Goal: Task Accomplishment & Management: Use online tool/utility

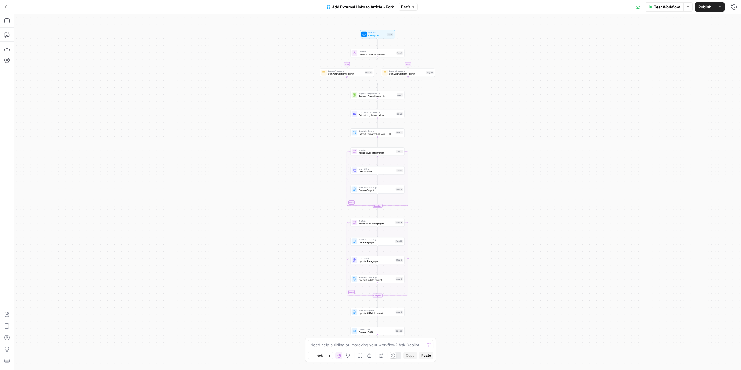
click at [5, 7] on icon "button" at bounding box center [6, 7] width 3 height 3
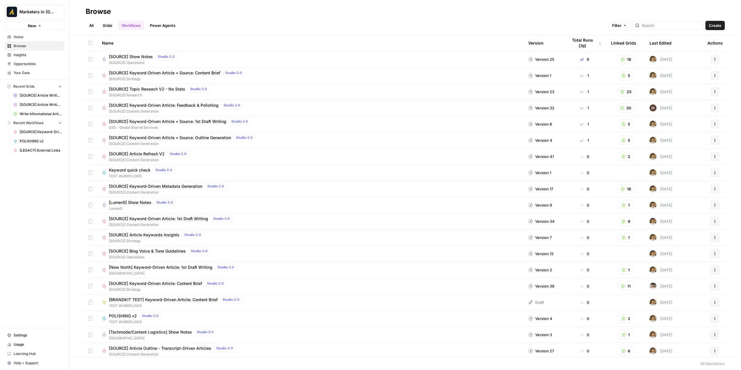
click at [91, 22] on link "All" at bounding box center [91, 25] width 11 height 9
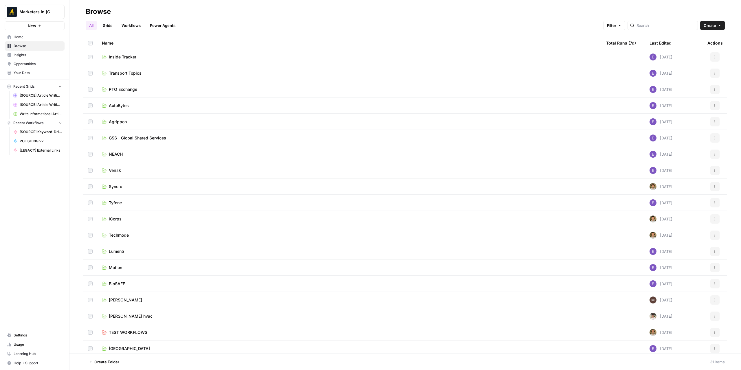
scroll to position [145, 0]
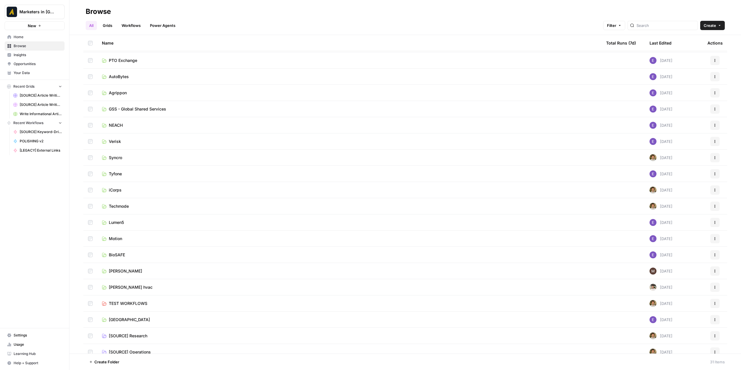
click at [135, 238] on link "Motion" at bounding box center [349, 239] width 495 height 6
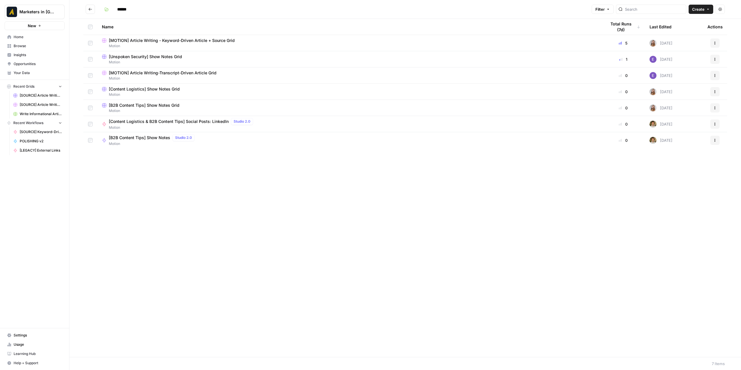
click at [206, 76] on span "Motion" at bounding box center [349, 78] width 495 height 5
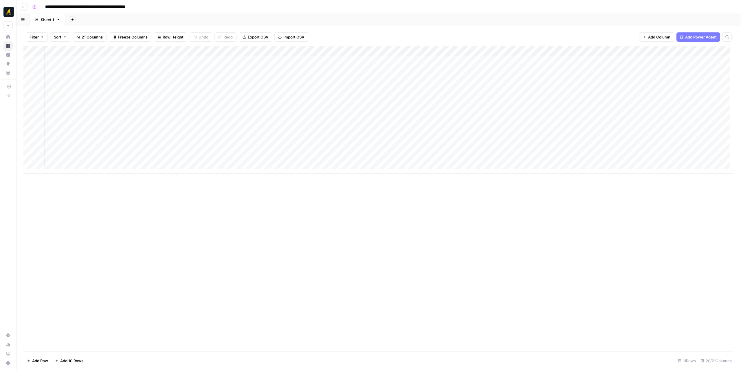
scroll to position [0, 80]
drag, startPoint x: 365, startPoint y: 49, endPoint x: 398, endPoint y: 50, distance: 32.4
click at [398, 50] on div "Add Column" at bounding box center [378, 109] width 711 height 127
click at [358, 139] on div "Add Column" at bounding box center [378, 109] width 711 height 127
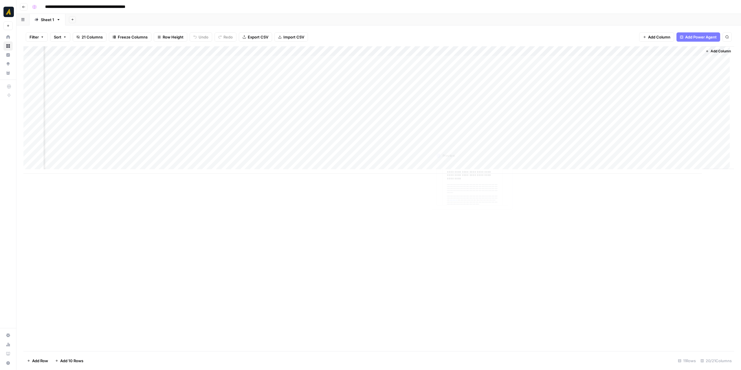
click at [456, 138] on div "Add Column" at bounding box center [378, 109] width 711 height 127
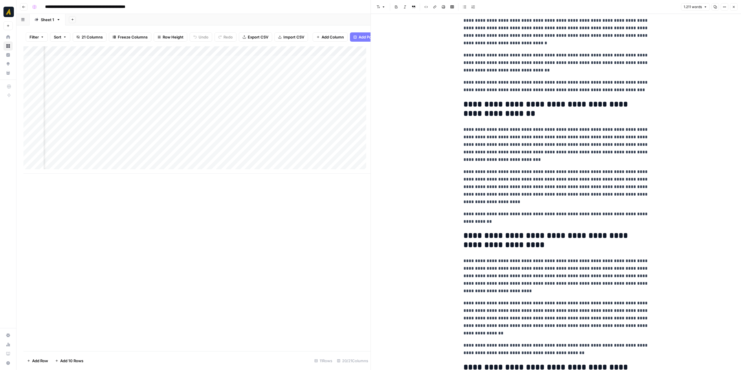
scroll to position [203, 0]
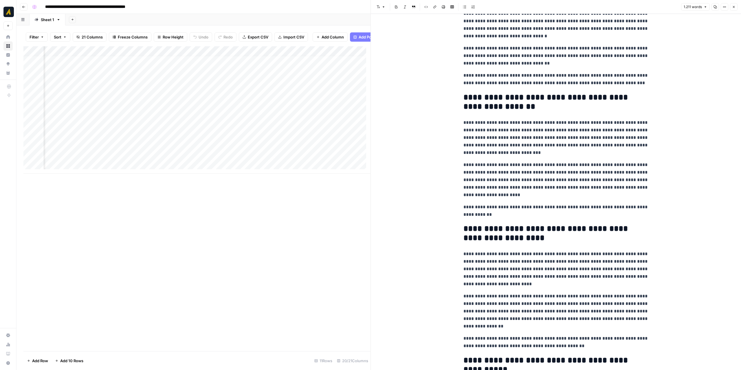
drag, startPoint x: 258, startPoint y: 178, endPoint x: 288, endPoint y: 177, distance: 29.9
click at [288, 174] on div "Add Column" at bounding box center [196, 109] width 347 height 127
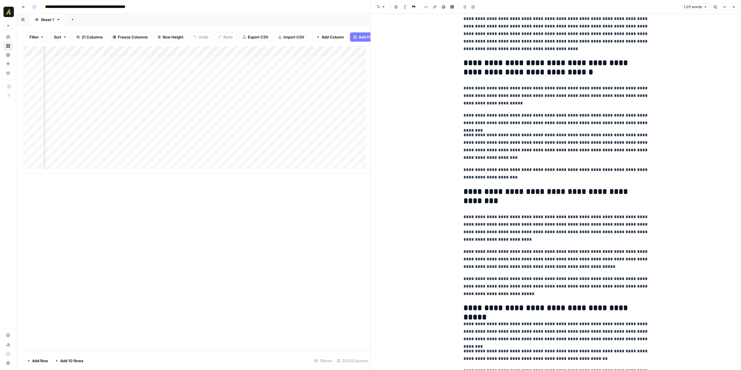
scroll to position [603, 0]
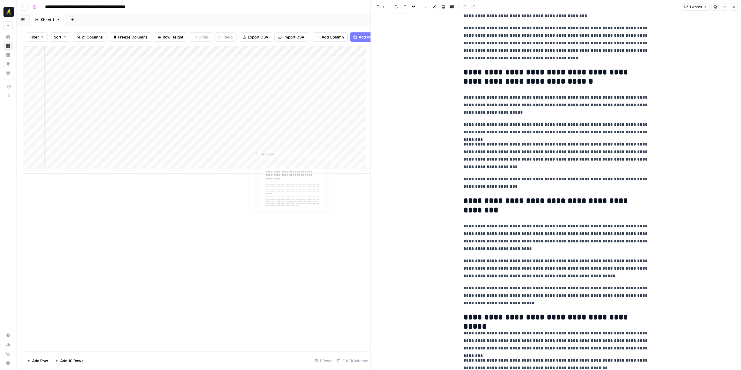
click at [295, 130] on div "Add Column" at bounding box center [196, 109] width 347 height 127
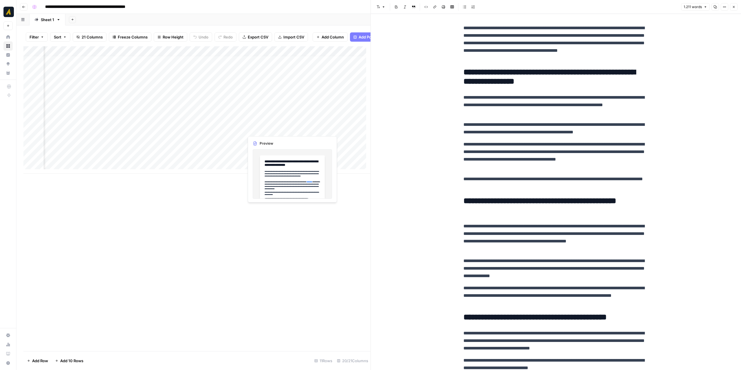
click at [295, 130] on div "Add Column" at bounding box center [196, 109] width 347 height 127
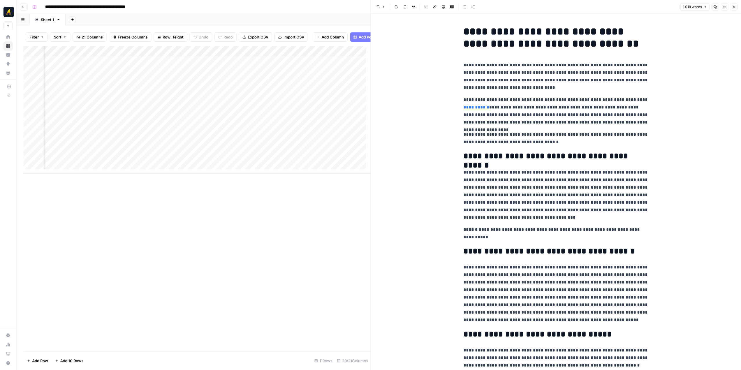
click at [292, 99] on div "Add Column" at bounding box center [196, 109] width 347 height 127
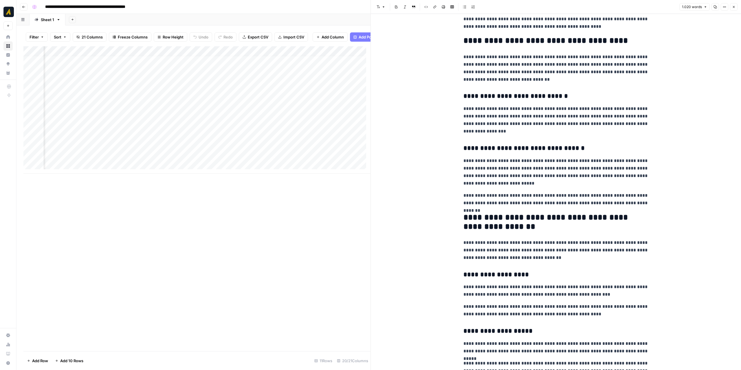
scroll to position [579, 0]
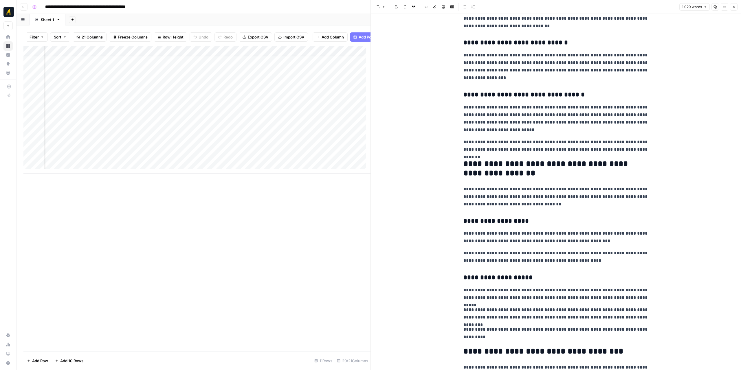
click at [274, 110] on div "Add Column" at bounding box center [196, 109] width 347 height 127
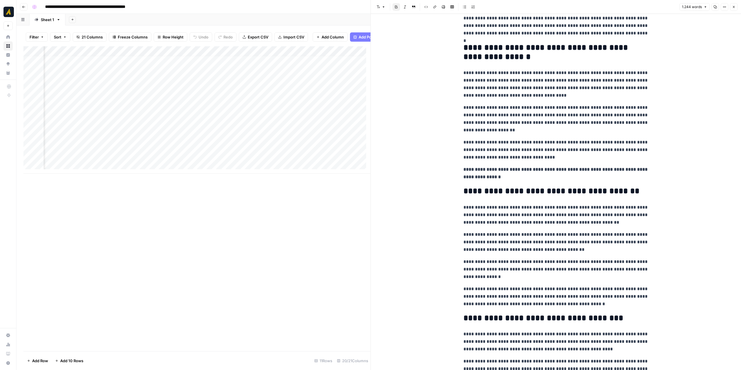
scroll to position [203, 0]
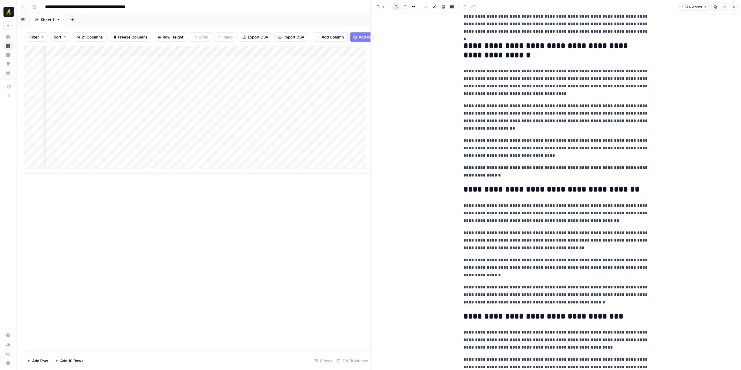
click at [276, 138] on div "Add Column" at bounding box center [196, 109] width 347 height 127
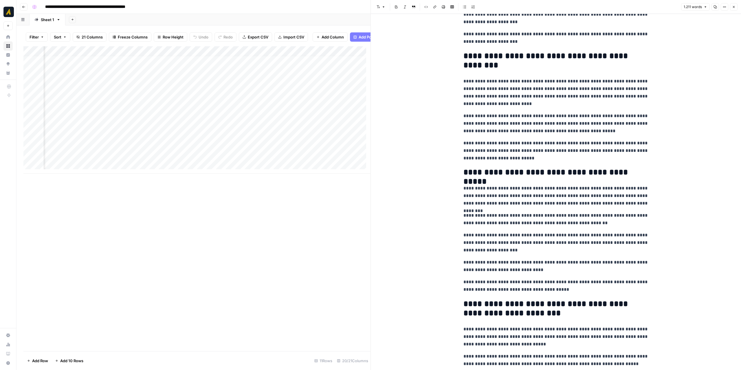
scroll to position [805, 0]
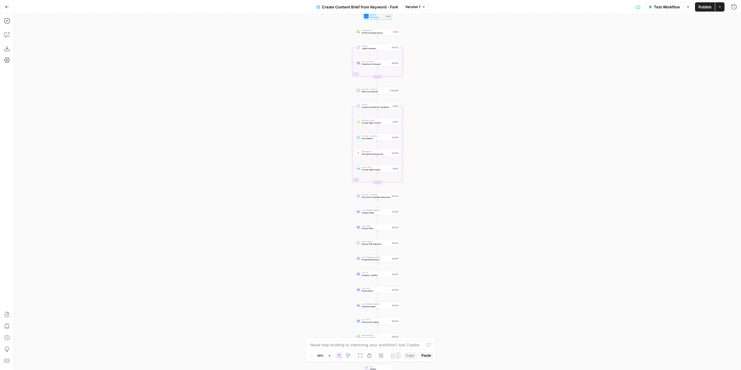
click at [6, 8] on icon "button" at bounding box center [6, 7] width 3 height 3
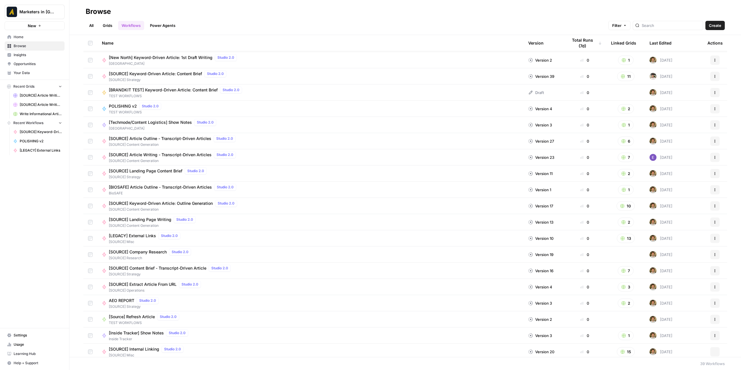
scroll to position [318, 0]
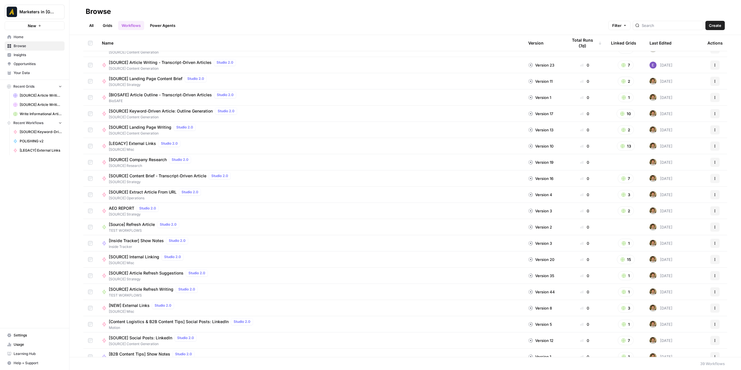
click at [94, 24] on link "All" at bounding box center [91, 25] width 11 height 9
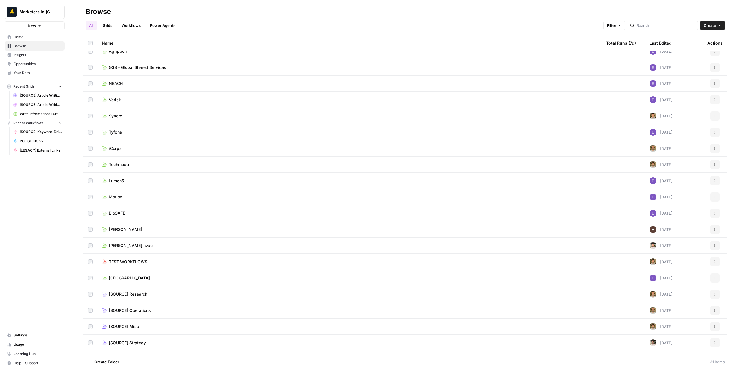
scroll to position [200, 0]
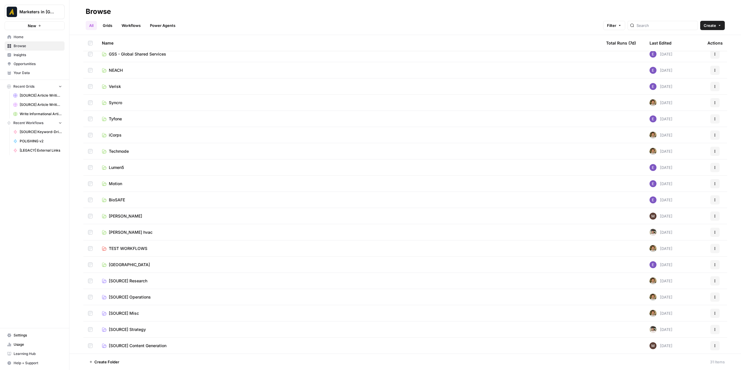
click at [144, 347] on span "[SOURCE] Content Generation" at bounding box center [138, 346] width 58 height 6
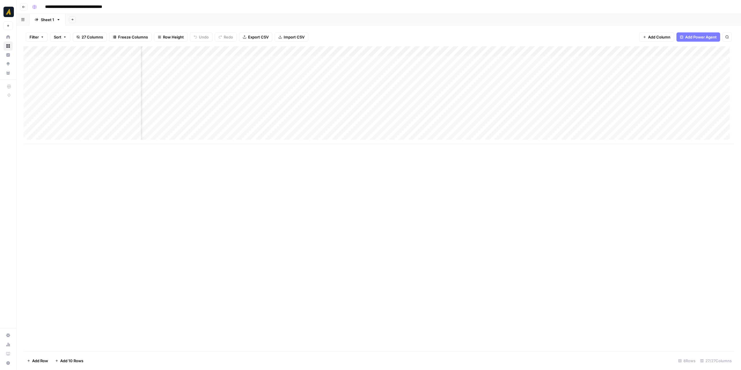
scroll to position [0, 111]
click at [310, 49] on div "Add Column" at bounding box center [378, 95] width 711 height 98
click at [284, 95] on button "Schedule" at bounding box center [291, 92] width 64 height 8
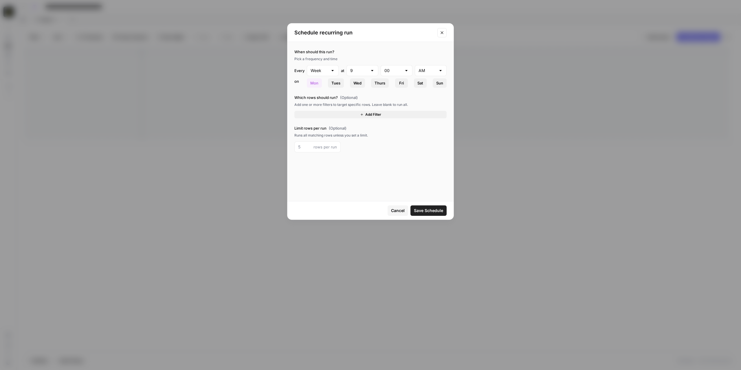
click at [432, 211] on span "Save Schedule" at bounding box center [428, 211] width 29 height 6
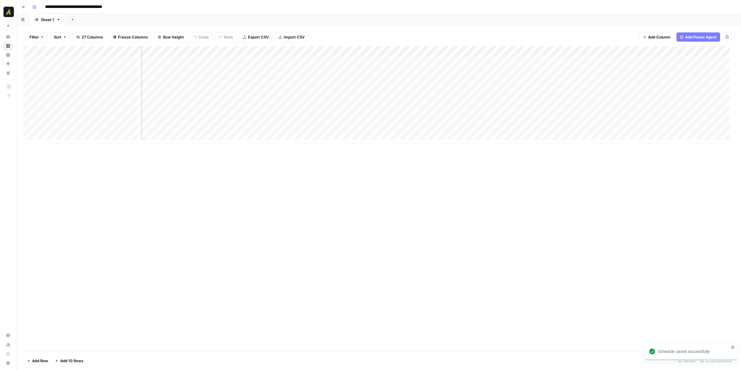
click at [323, 51] on div "Add Column" at bounding box center [378, 95] width 711 height 98
click at [339, 62] on span "All Rows" at bounding box center [344, 65] width 36 height 6
click at [502, 50] on div "Add Column" at bounding box center [378, 95] width 711 height 98
click at [510, 62] on div "Add Column" at bounding box center [378, 95] width 711 height 98
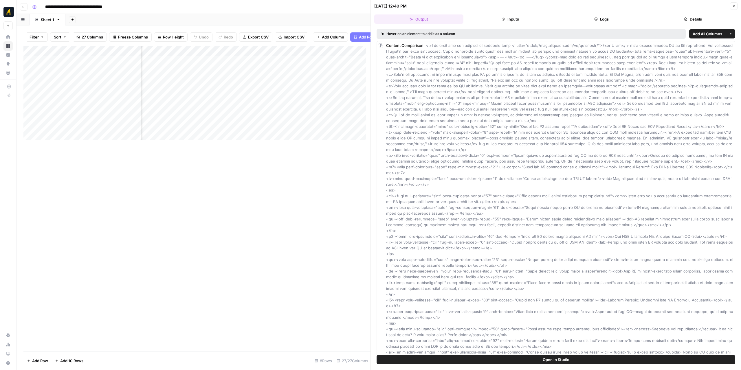
click at [609, 17] on button "Logs" at bounding box center [601, 18] width 89 height 9
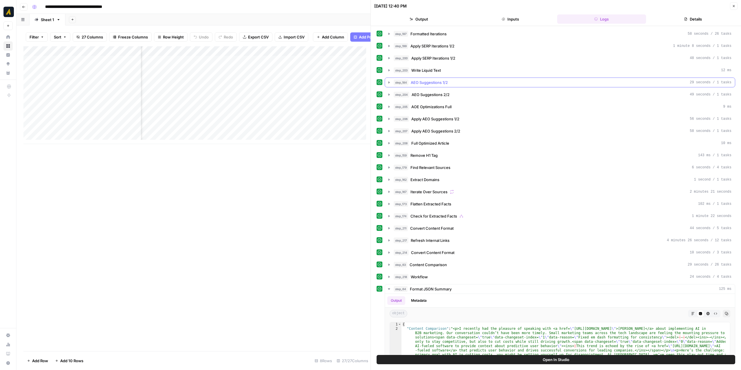
scroll to position [87, 0]
click at [389, 238] on icon "button" at bounding box center [389, 239] width 1 height 2
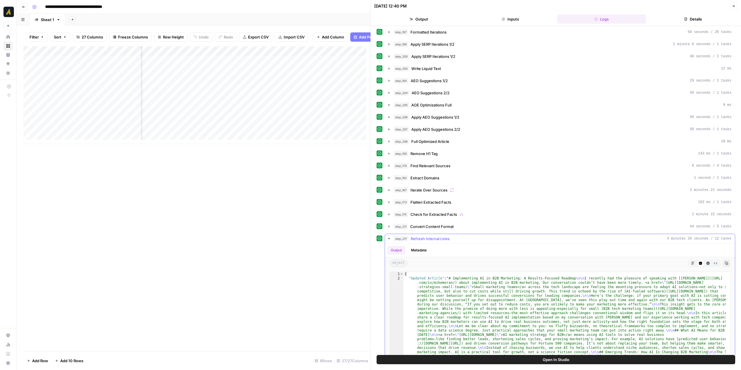
click at [389, 237] on icon "button" at bounding box center [389, 239] width 5 height 5
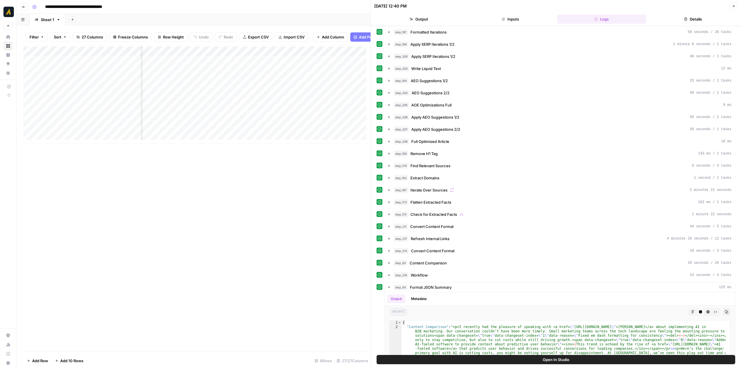
click at [734, 6] on icon "button" at bounding box center [733, 5] width 3 height 3
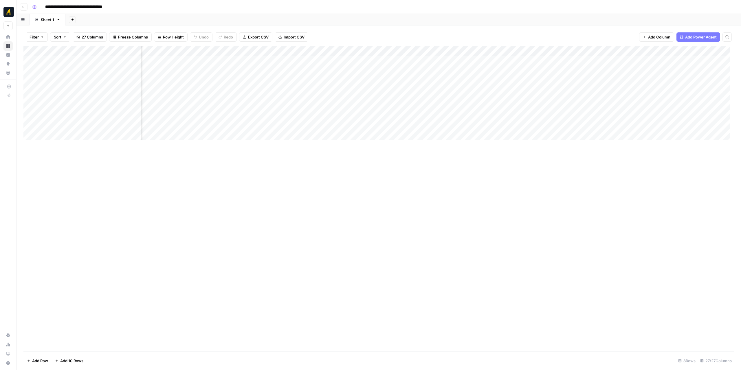
click at [503, 49] on div "Add Column" at bounding box center [378, 95] width 711 height 98
click at [475, 105] on span "Edit Workflow" at bounding box center [480, 108] width 51 height 6
click at [409, 173] on div "Add Column" at bounding box center [378, 198] width 711 height 305
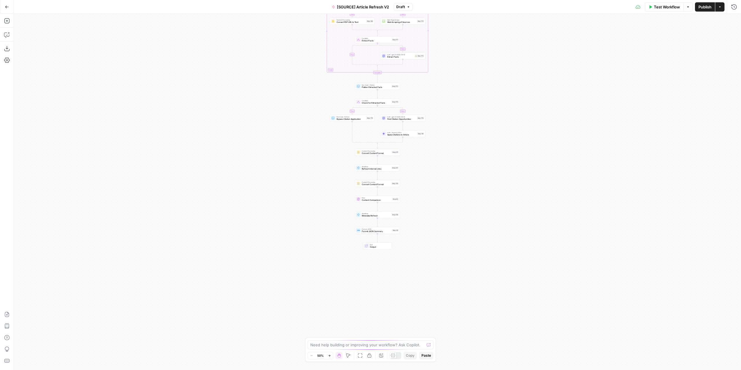
click at [425, 173] on div "true false true false true false Workflow Set Inputs Inputs Power Agent Identif…" at bounding box center [377, 192] width 727 height 356
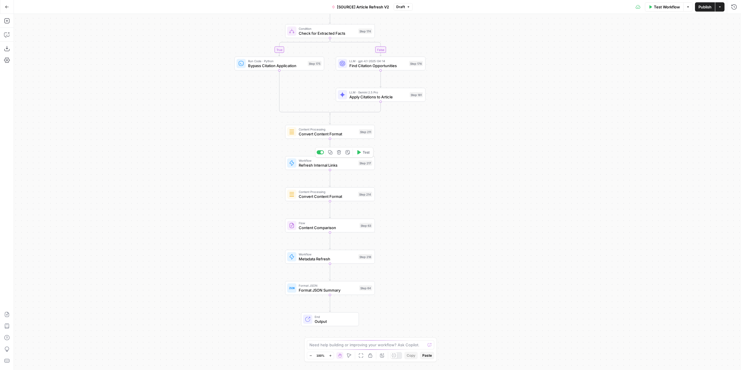
click at [349, 164] on span "Refresh Internal Links" at bounding box center [327, 165] width 57 height 6
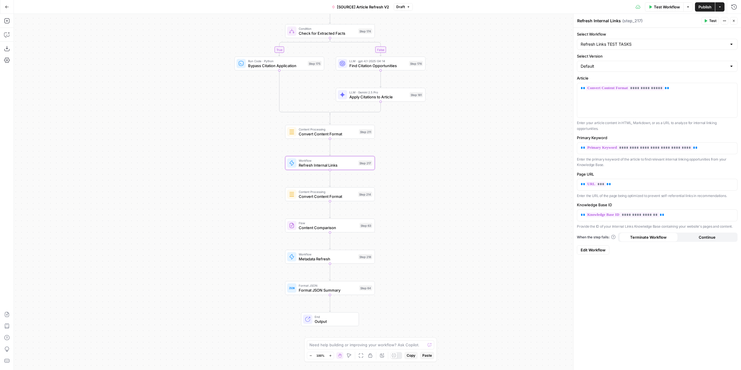
click at [593, 249] on span "Edit Workflow" at bounding box center [593, 250] width 25 height 6
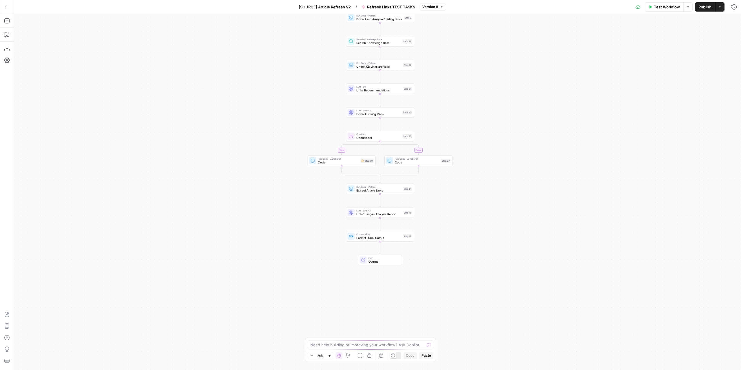
drag, startPoint x: 485, startPoint y: 173, endPoint x: 488, endPoint y: 91, distance: 81.4
click at [488, 91] on div "true false Workflow Set Inputs Inputs LLM · GPT-4.1 Extract CLIENT WEBSITE Step…" at bounding box center [377, 192] width 727 height 356
click at [437, 127] on div "true false Workflow Set Inputs Inputs LLM · GPT-4.1 Extract CLIENT WEBSITE Step…" at bounding box center [377, 192] width 727 height 356
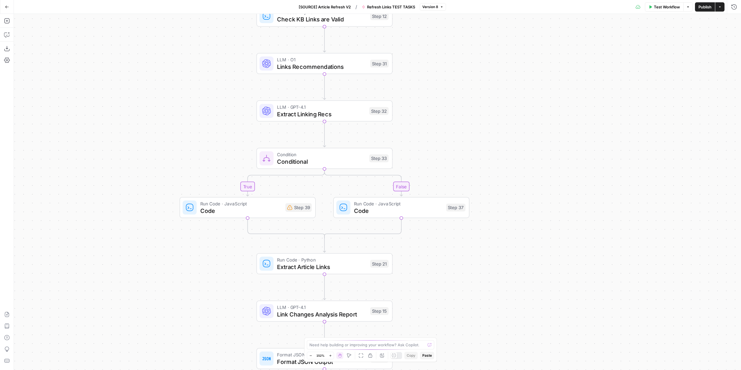
drag, startPoint x: 437, startPoint y: 129, endPoint x: 441, endPoint y: 162, distance: 33.5
click at [441, 162] on div "true false Workflow Set Inputs Inputs LLM · GPT-4.1 Extract CLIENT WEBSITE Step…" at bounding box center [377, 192] width 727 height 356
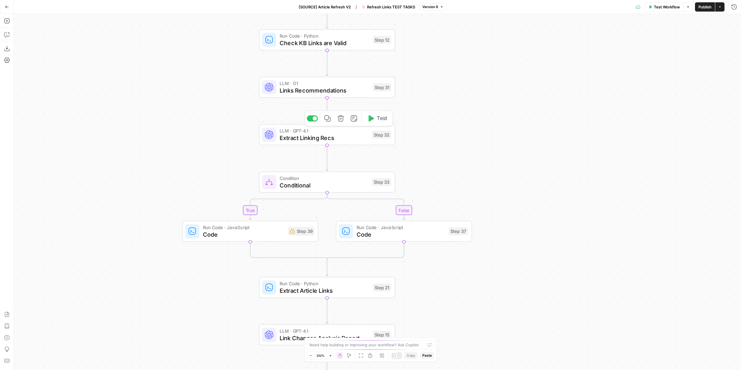
click at [347, 133] on span "LLM · GPT-4.1" at bounding box center [324, 130] width 89 height 7
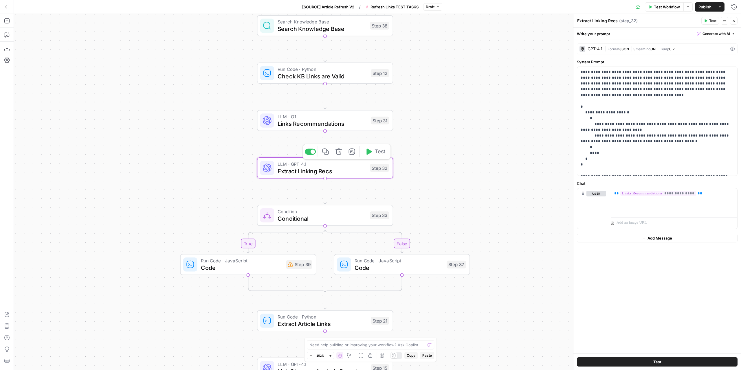
drag, startPoint x: 488, startPoint y: 99, endPoint x: 485, endPoint y: 177, distance: 78.2
click at [488, 189] on div "true false Workflow Set Inputs Inputs LLM · GPT-4.1 Extract CLIENT WEBSITE Step…" at bounding box center [377, 192] width 727 height 356
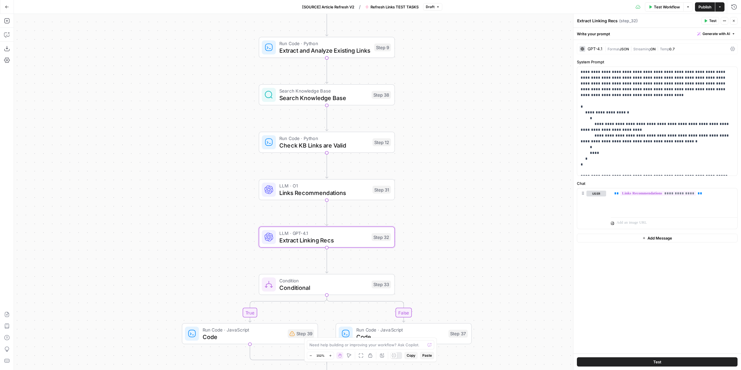
drag, startPoint x: 464, startPoint y: 66, endPoint x: 463, endPoint y: 174, distance: 107.7
click at [463, 174] on div "true false Workflow Set Inputs Inputs LLM · GPT-4.1 Extract CLIENT WEBSITE Step…" at bounding box center [377, 192] width 727 height 356
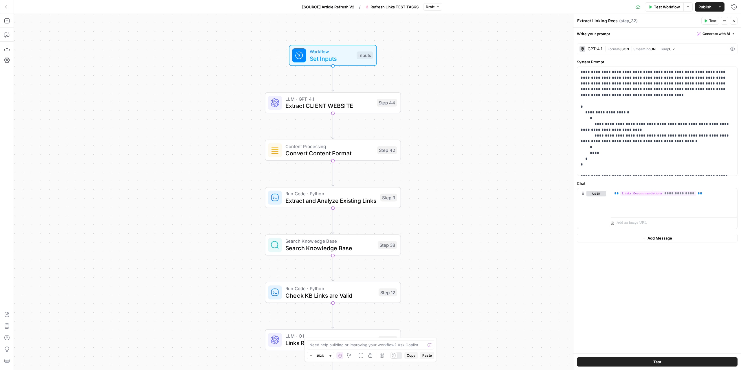
drag, startPoint x: 457, startPoint y: 88, endPoint x: 464, endPoint y: 124, distance: 36.5
click at [464, 124] on div "true false Workflow Set Inputs Inputs LLM · GPT-4.1 Extract CLIENT WEBSITE Step…" at bounding box center [377, 192] width 727 height 356
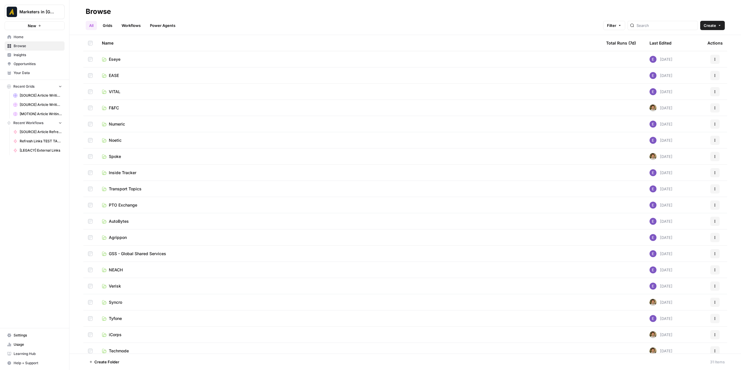
click at [340, 325] on tbody "Eseye [DATE] Actions EASE [DATE] Actions VITAL [DATE] Actions F&FC [DATE] Actio…" at bounding box center [405, 302] width 644 height 503
click at [198, 19] on div "All Grids Workflows Power Agents Filter Create" at bounding box center [405, 23] width 639 height 14
click at [119, 74] on span "EASE" at bounding box center [114, 76] width 10 height 6
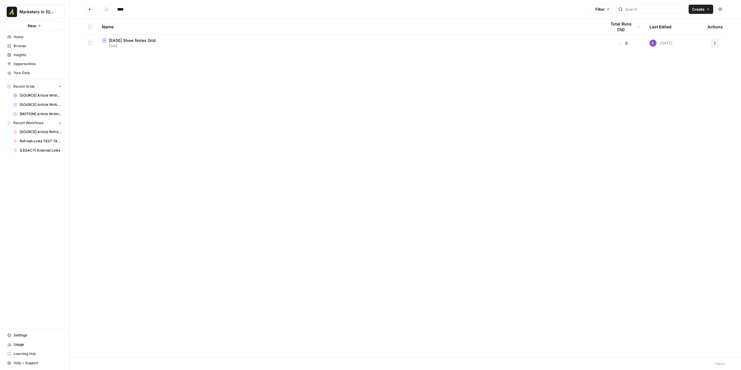
click at [153, 39] on span "[EASE] Show Notes Grid" at bounding box center [132, 41] width 47 height 6
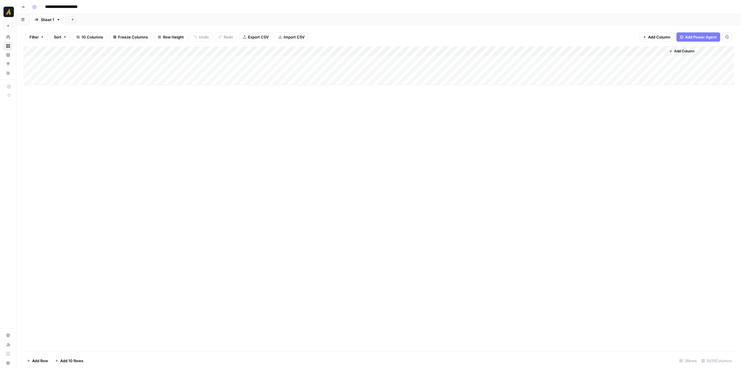
click at [25, 5] on button "Go back" at bounding box center [24, 7] width 8 height 8
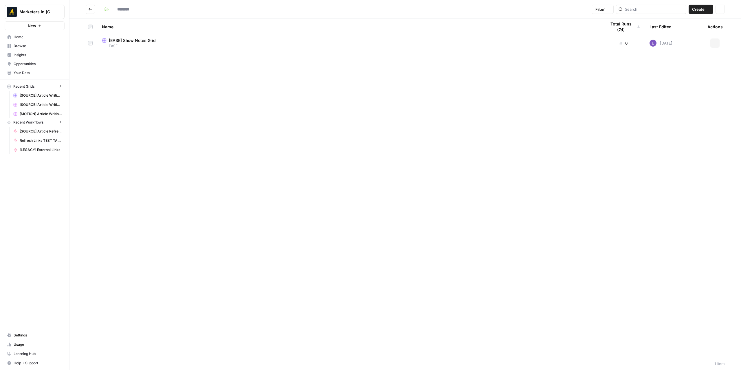
type input "****"
click at [89, 10] on icon "Go back" at bounding box center [90, 9] width 4 height 4
